Goal: Navigation & Orientation: Understand site structure

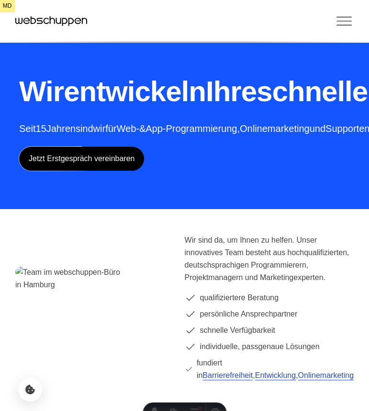
click at [343, 23] on icon "Toggle Menu" at bounding box center [344, 20] width 19 height 19
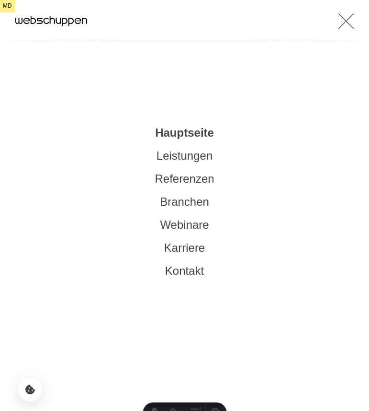
click at [171, 199] on link "Branchen" at bounding box center [184, 201] width 49 height 13
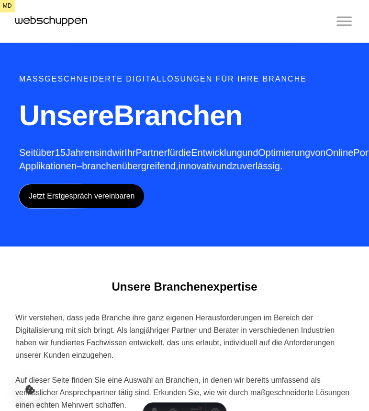
click at [342, 23] on icon "Toggle Menu" at bounding box center [344, 20] width 19 height 19
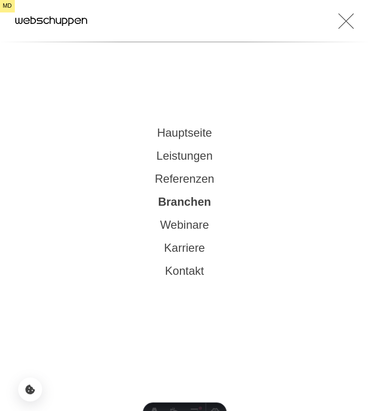
click at [176, 174] on link "Referenzen" at bounding box center [184, 178] width 59 height 13
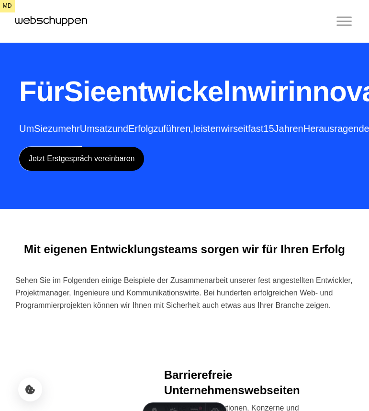
click at [31, 395] on icon "Cookie Icon" at bounding box center [29, 388] width 11 height 11
click at [352, 14] on icon "Toggle Menu" at bounding box center [344, 20] width 19 height 19
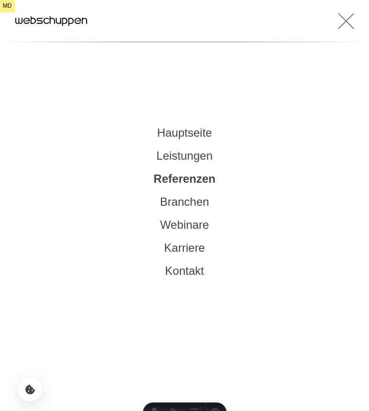
click at [352, 14] on icon "Toggle Menu" at bounding box center [346, 20] width 15 height 19
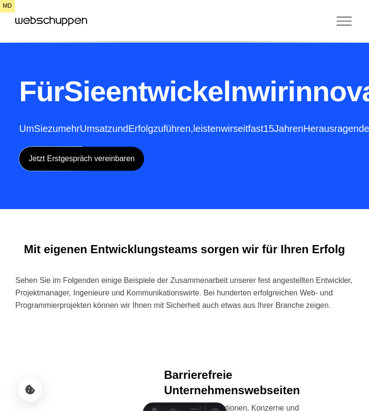
click at [352, 14] on icon "Toggle Menu" at bounding box center [344, 20] width 19 height 19
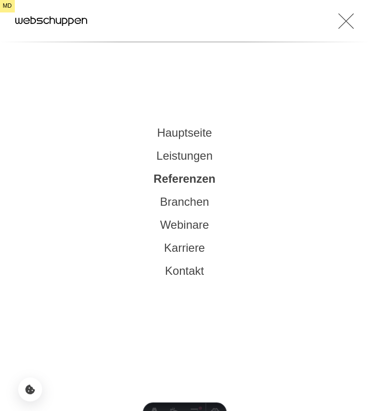
click at [181, 203] on link "Branchen" at bounding box center [184, 201] width 49 height 13
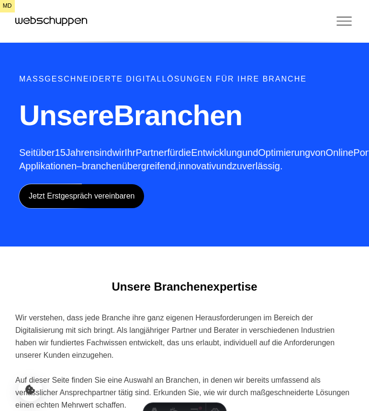
click at [345, 22] on icon "Toggle Menu" at bounding box center [344, 20] width 19 height 19
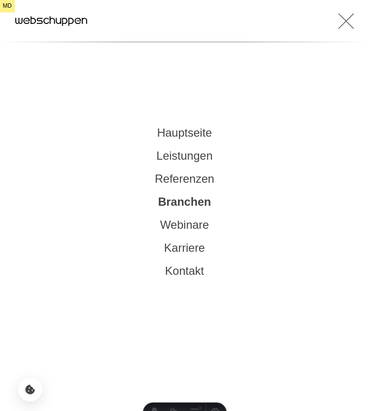
click at [180, 229] on link "Webinare" at bounding box center [184, 224] width 49 height 13
click at [180, 181] on link "Referenzen" at bounding box center [184, 178] width 59 height 13
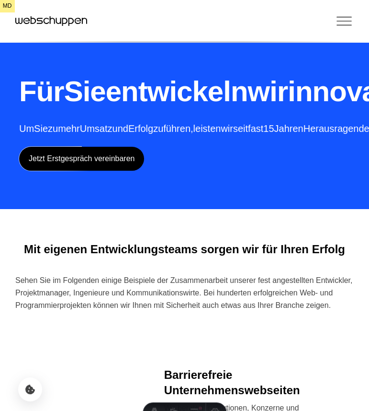
click at [350, 17] on icon "Toggle Menu" at bounding box center [344, 17] width 14 height 0
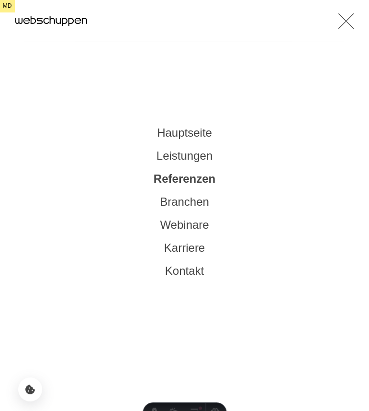
click at [175, 225] on link "Webinare" at bounding box center [184, 224] width 49 height 13
click at [354, 22] on icon "Toggle Menu" at bounding box center [346, 20] width 15 height 19
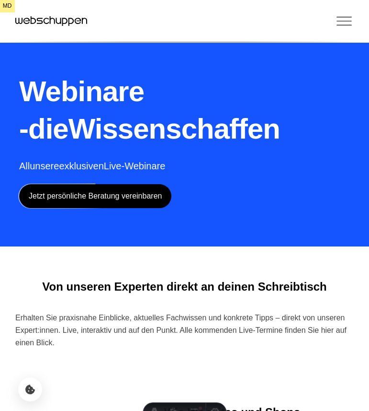
click at [348, 24] on icon "Toggle Menu" at bounding box center [344, 20] width 19 height 19
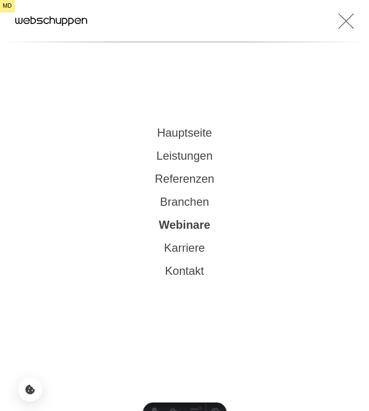
click at [175, 250] on link "Karriere" at bounding box center [184, 247] width 41 height 13
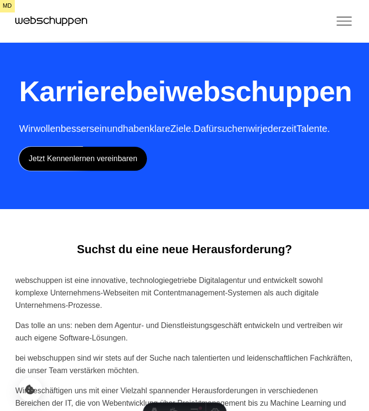
click at [343, 18] on icon "Toggle Menu" at bounding box center [344, 20] width 19 height 19
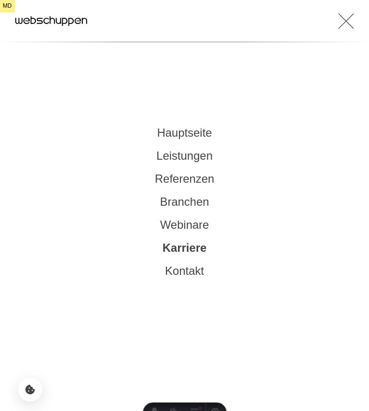
click at [177, 183] on link "Referenzen" at bounding box center [184, 178] width 59 height 13
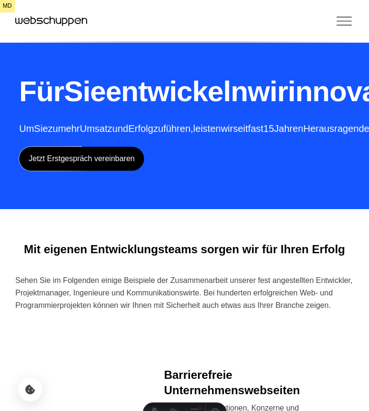
click at [346, 16] on icon "Toggle Menu" at bounding box center [344, 20] width 19 height 19
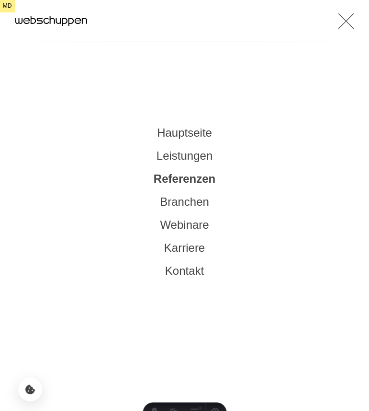
click at [188, 156] on link "Leistungen" at bounding box center [185, 155] width 56 height 13
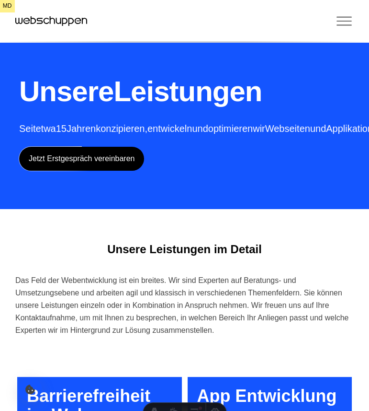
click at [341, 25] on icon "Toggle Menu" at bounding box center [344, 20] width 19 height 19
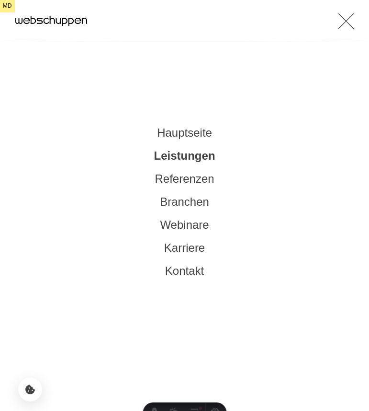
click at [194, 122] on nav "Hauptseite Leistungen Referenzen Branchen Webinare Karriere Kontakt" at bounding box center [184, 205] width 369 height 411
click at [194, 126] on link "Hauptseite" at bounding box center [184, 132] width 55 height 13
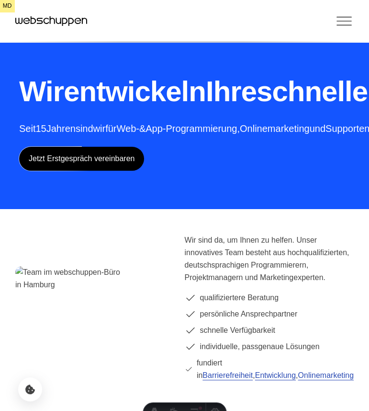
click at [346, 13] on icon "Toggle Menu" at bounding box center [344, 20] width 19 height 19
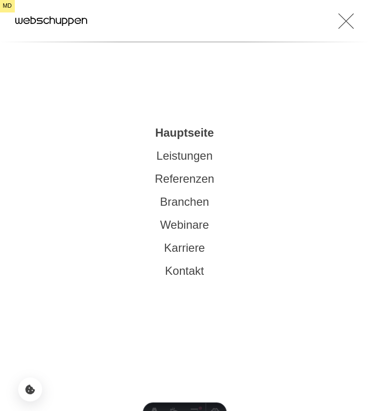
click at [190, 161] on link "Leistungen" at bounding box center [185, 155] width 56 height 13
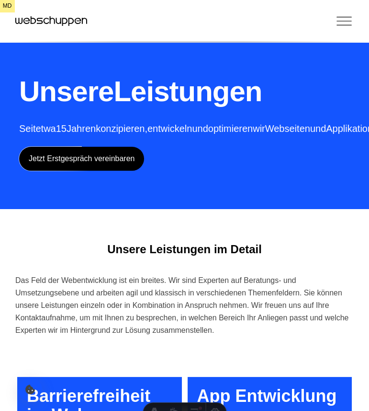
click at [337, 22] on icon "Toggle Menu" at bounding box center [344, 20] width 19 height 19
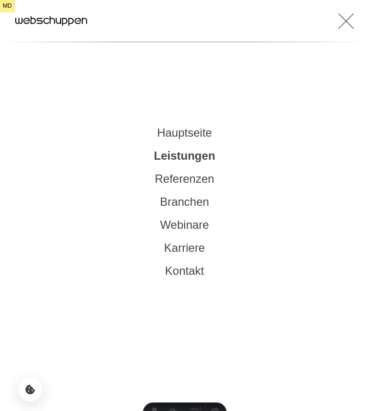
click at [337, 22] on button "Toggle Menu" at bounding box center [270, 20] width 170 height 19
